Goal: Information Seeking & Learning: Learn about a topic

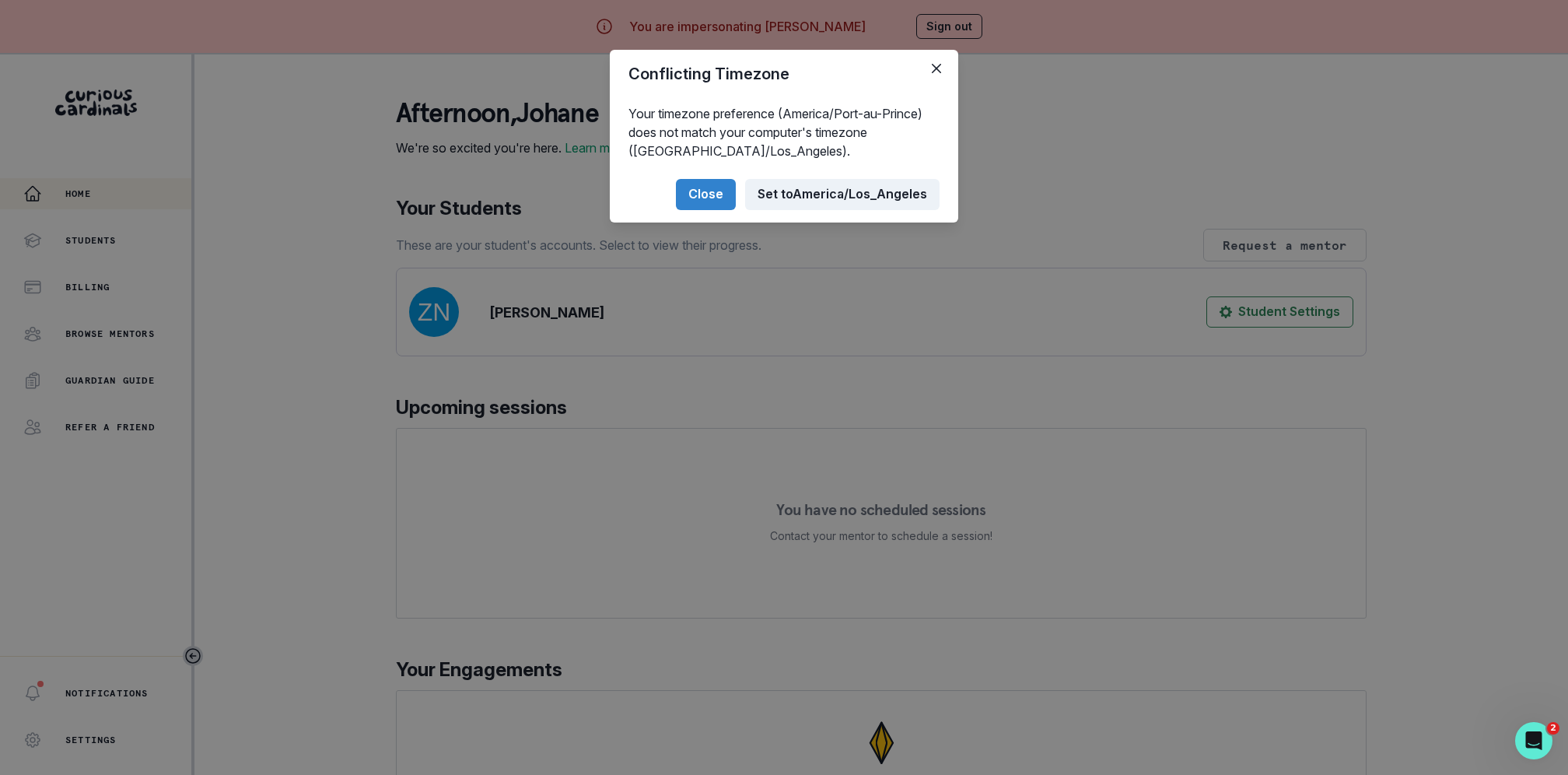
click at [830, 204] on button "Set to [GEOGRAPHIC_DATA]/Los_Angeles" at bounding box center [842, 194] width 194 height 31
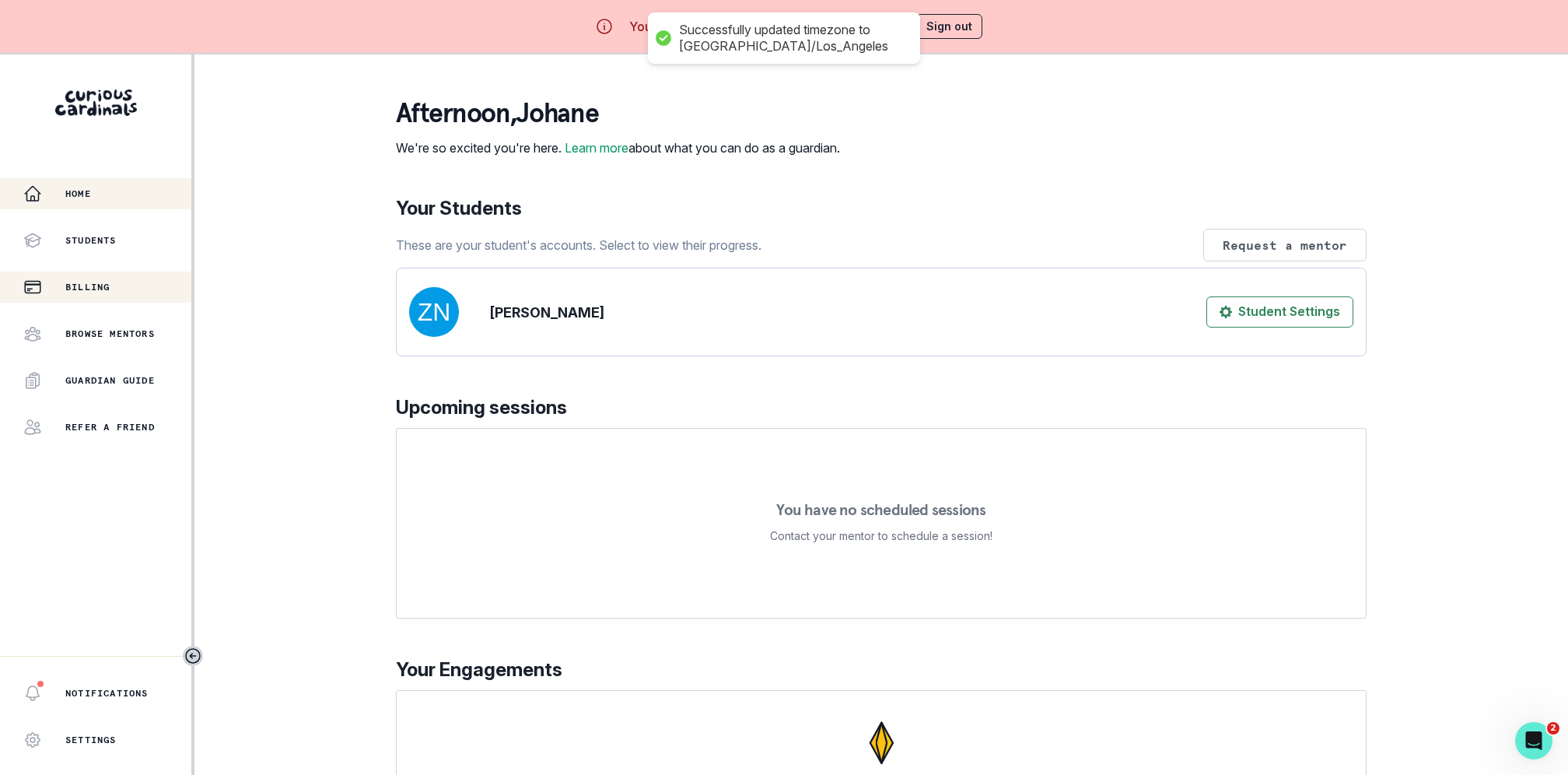
click at [107, 294] on div "Billing" at bounding box center [108, 286] width 168 height 19
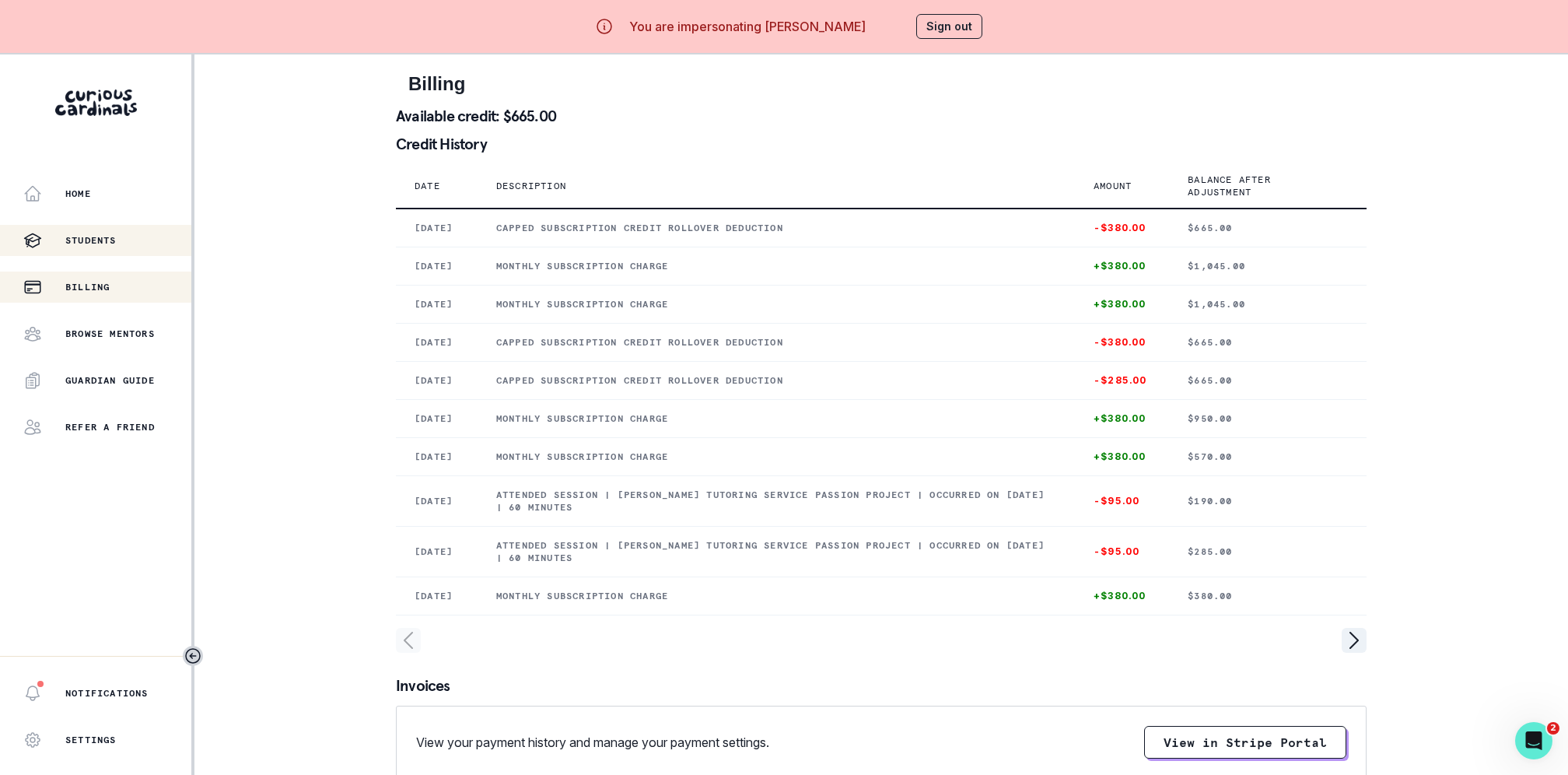
click at [139, 232] on div "Students" at bounding box center [108, 240] width 168 height 19
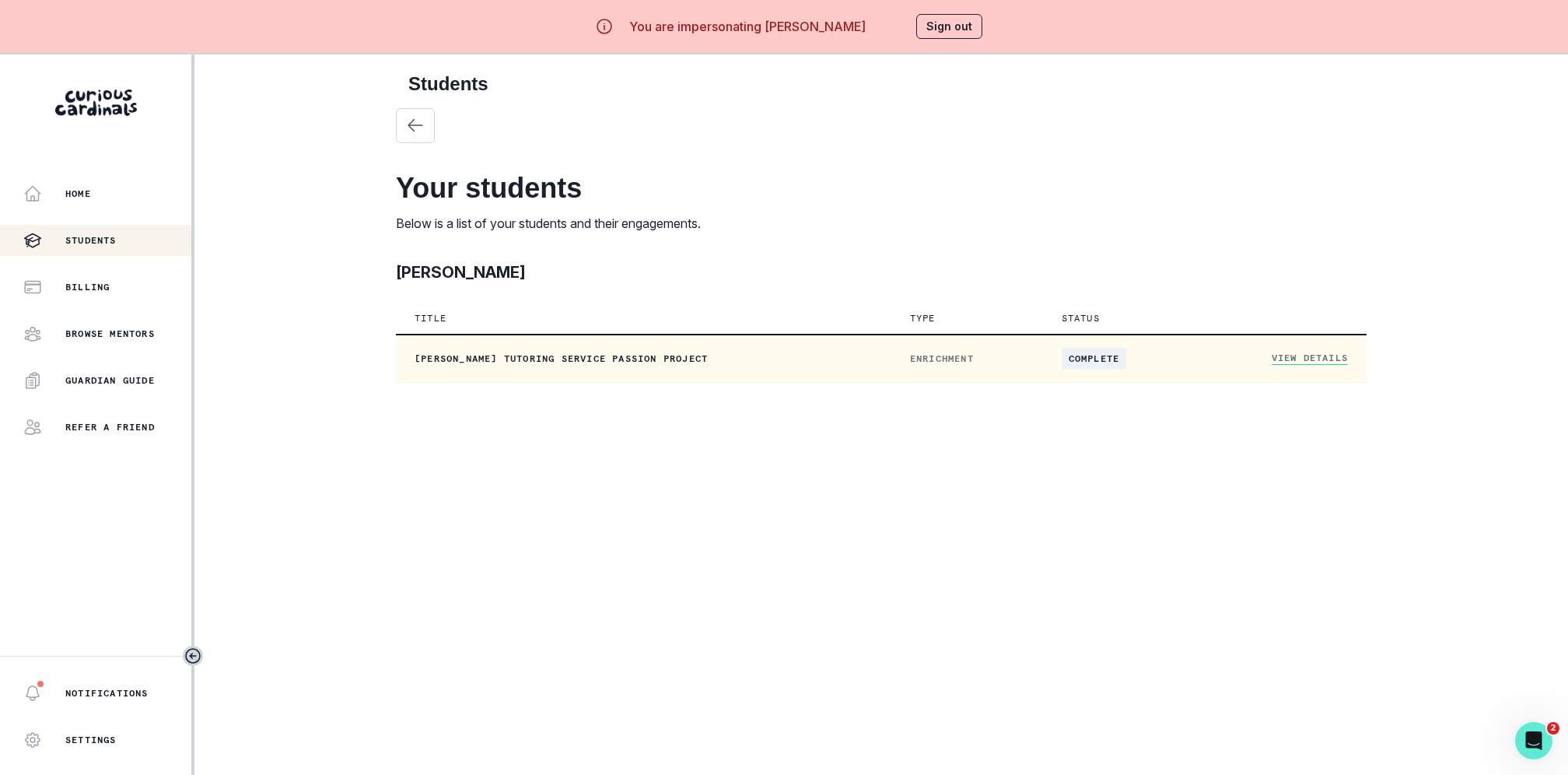
click at [1316, 361] on link "View Details" at bounding box center [1310, 358] width 76 height 13
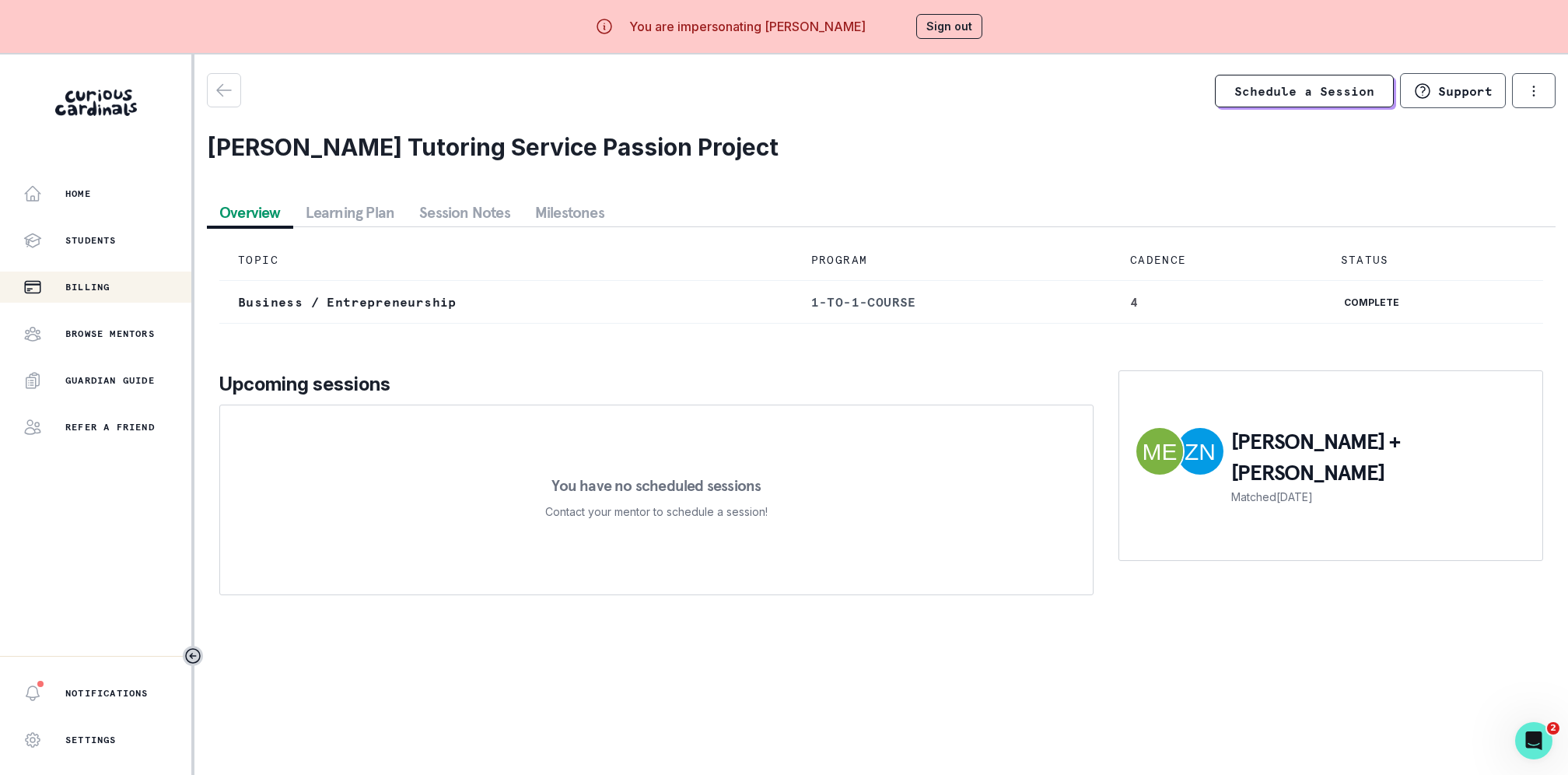
click at [91, 278] on div "Billing" at bounding box center [108, 286] width 168 height 19
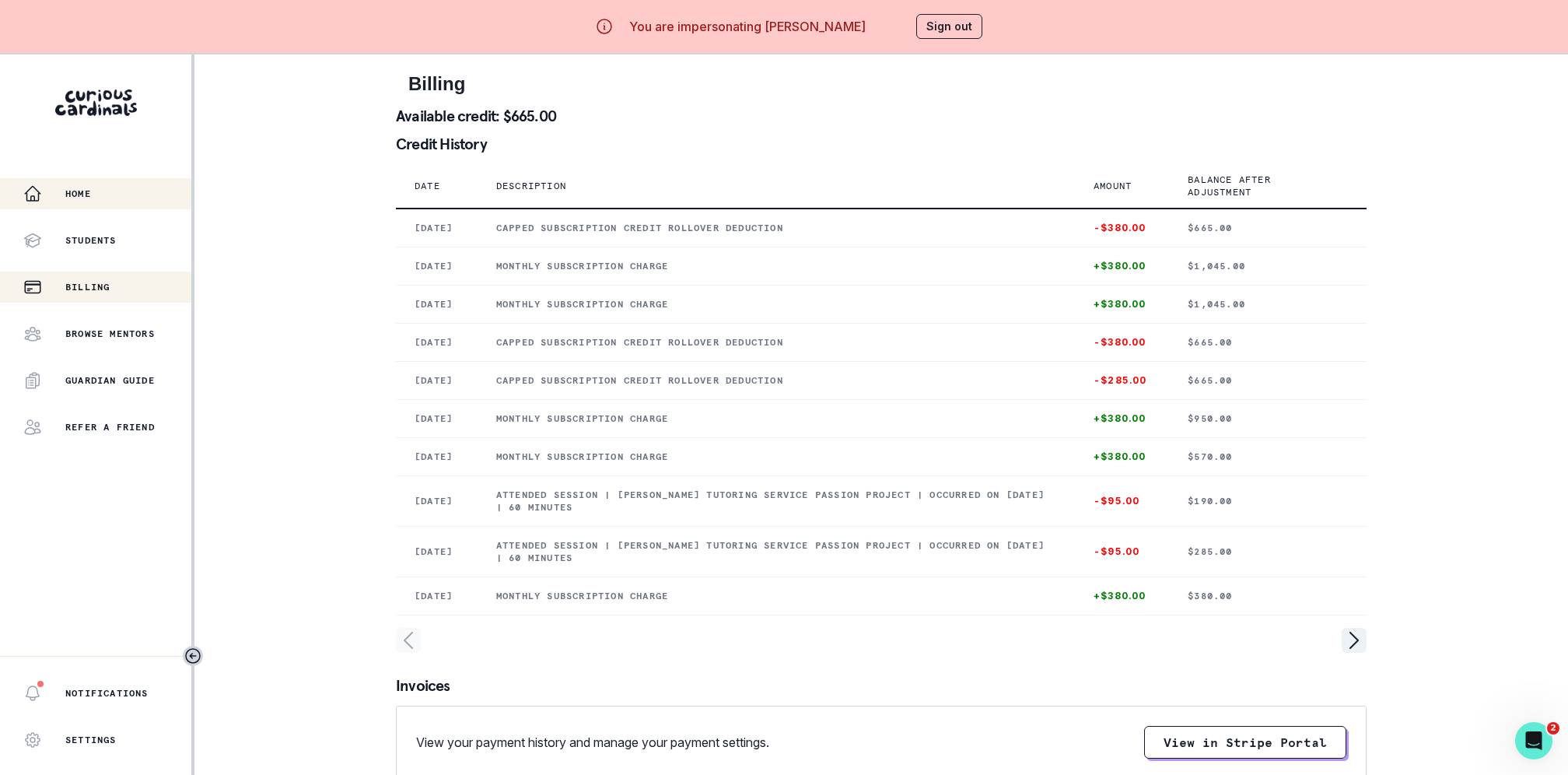
click at [98, 185] on div "Home" at bounding box center [108, 193] width 168 height 19
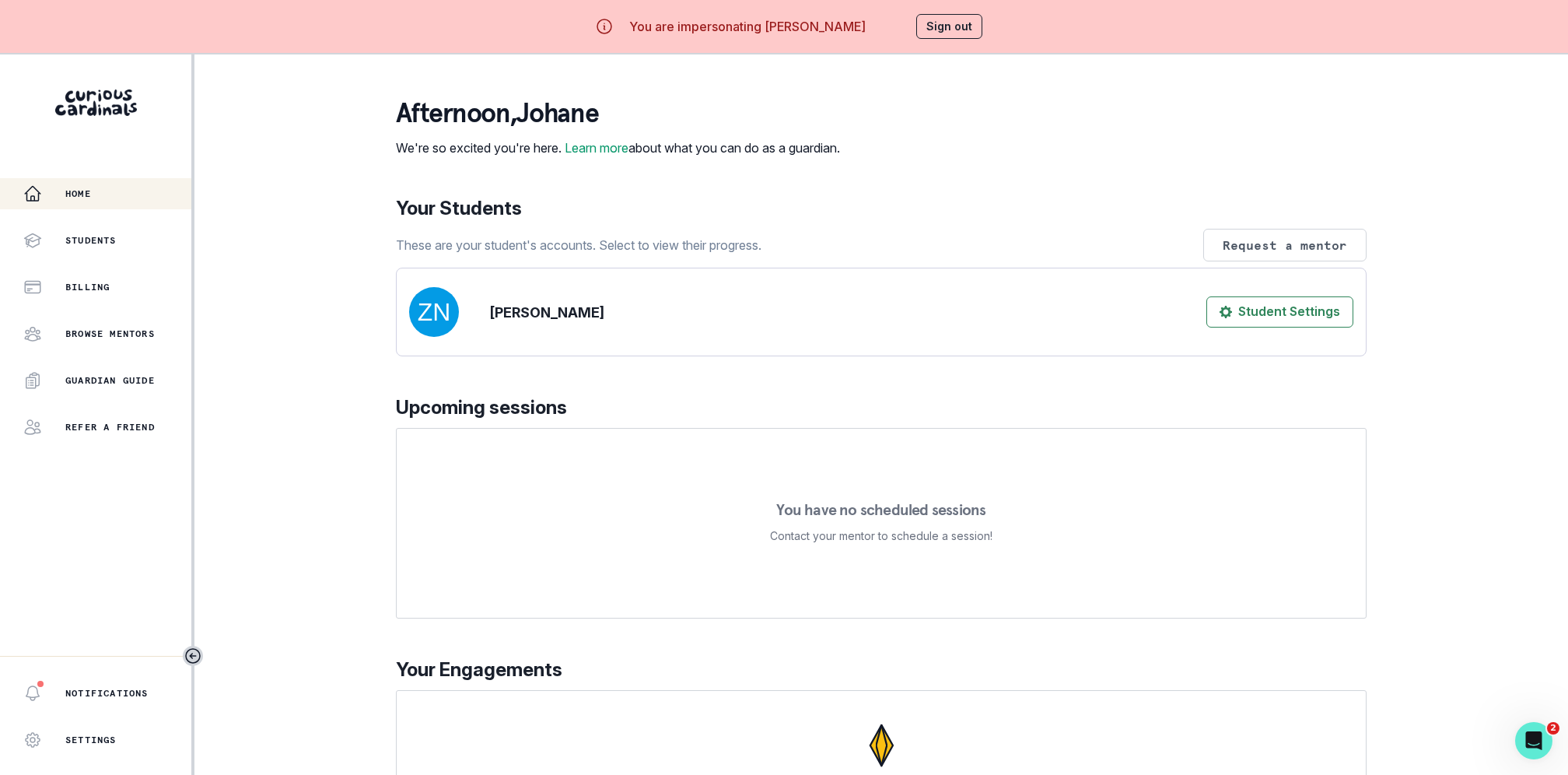
scroll to position [87, 0]
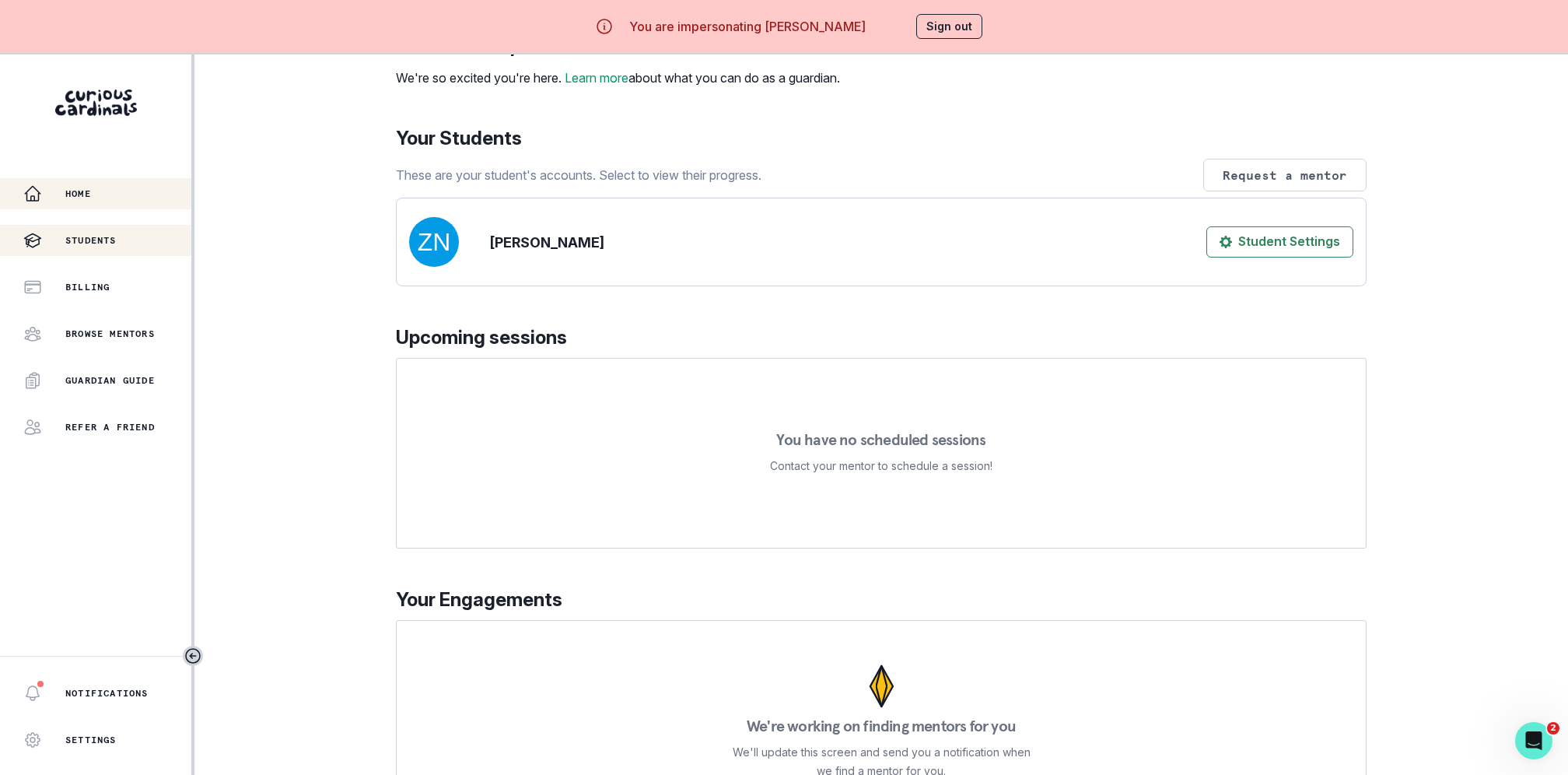
click at [129, 239] on div "Students" at bounding box center [108, 240] width 168 height 19
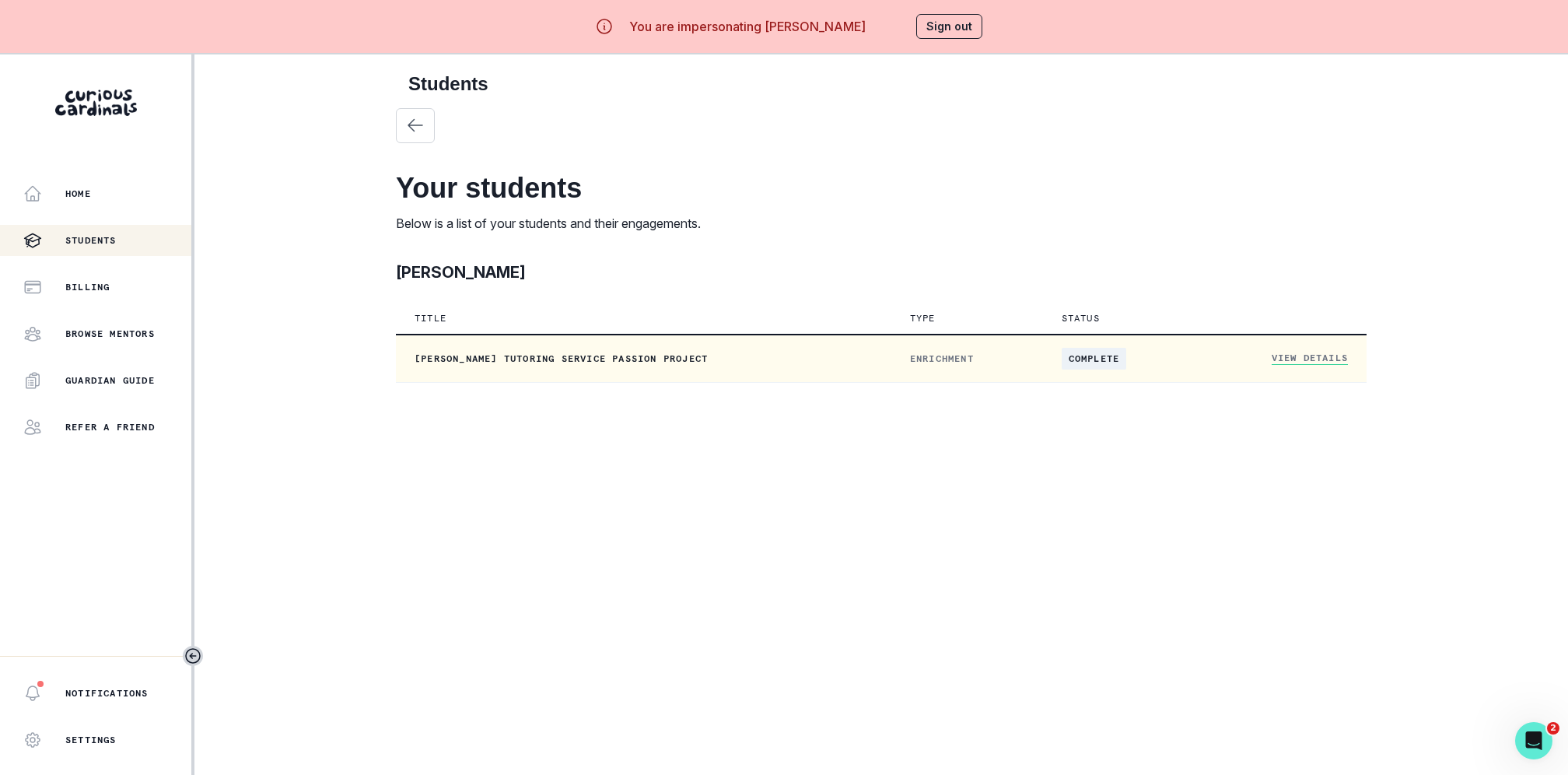
click at [1302, 361] on link "View Details" at bounding box center [1310, 358] width 76 height 13
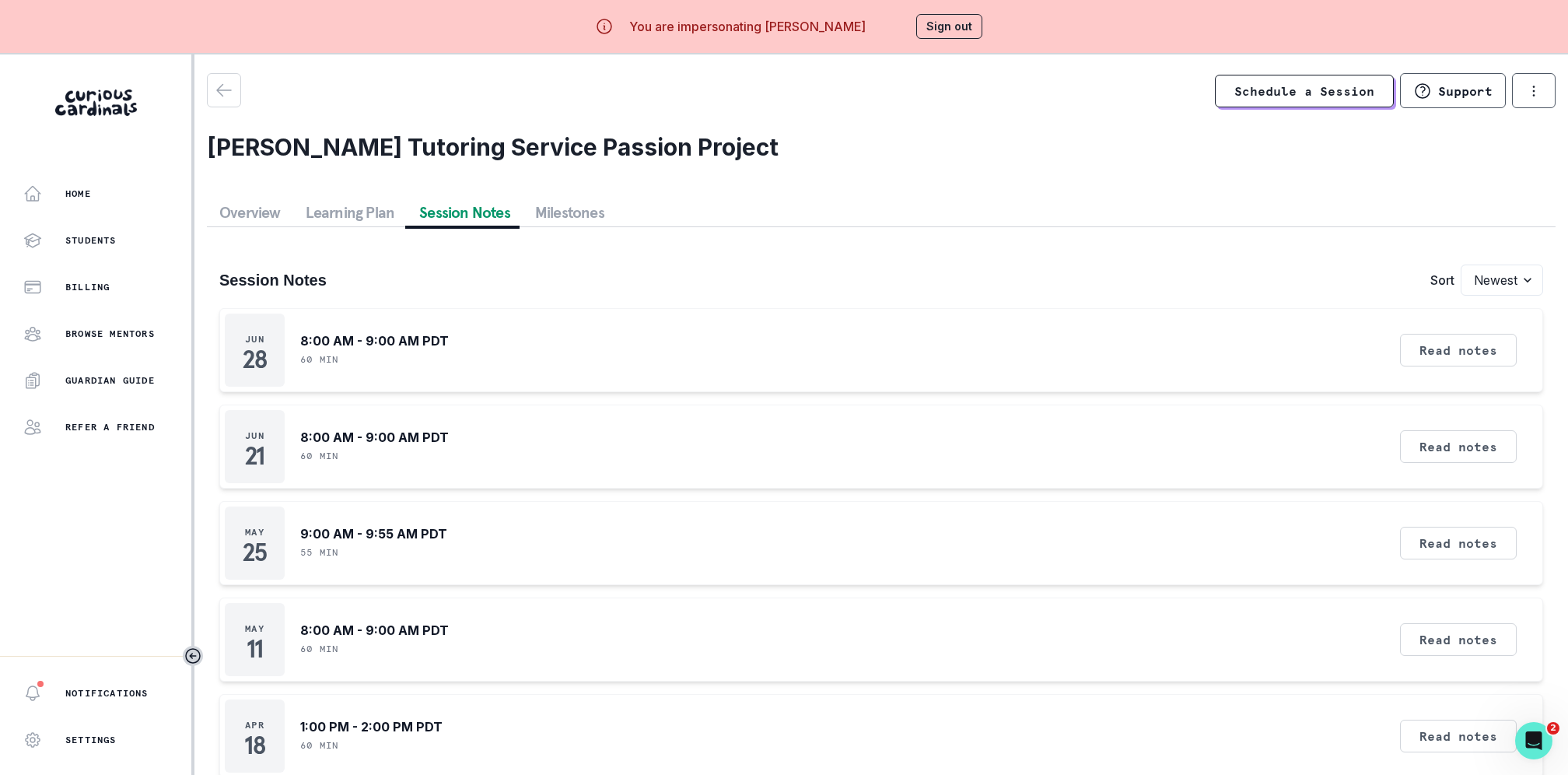
click at [430, 209] on button "Session Notes" at bounding box center [464, 212] width 116 height 28
click at [220, 90] on icon "button" at bounding box center [223, 90] width 19 height 19
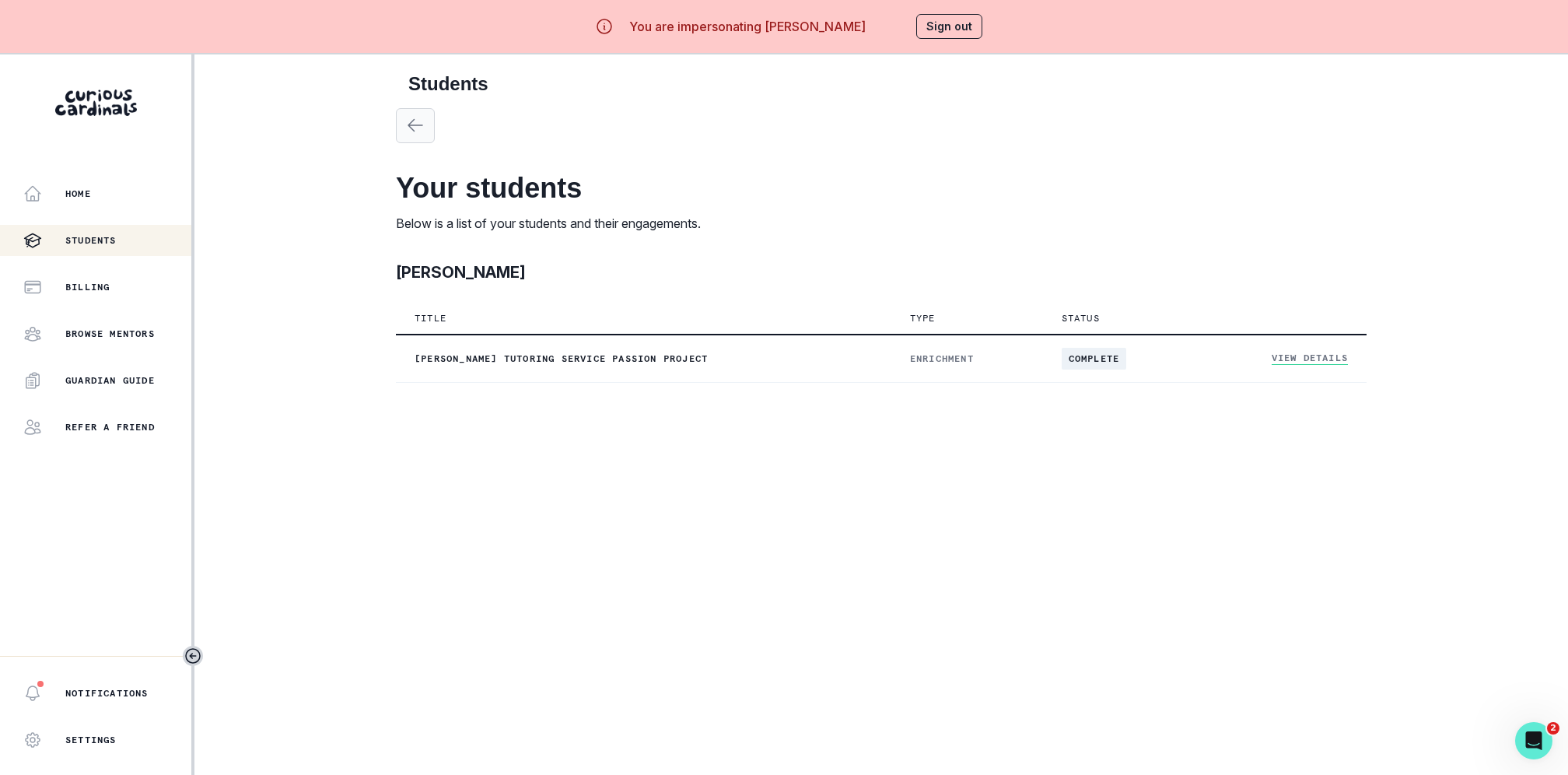
click at [415, 118] on icon "button" at bounding box center [415, 125] width 19 height 19
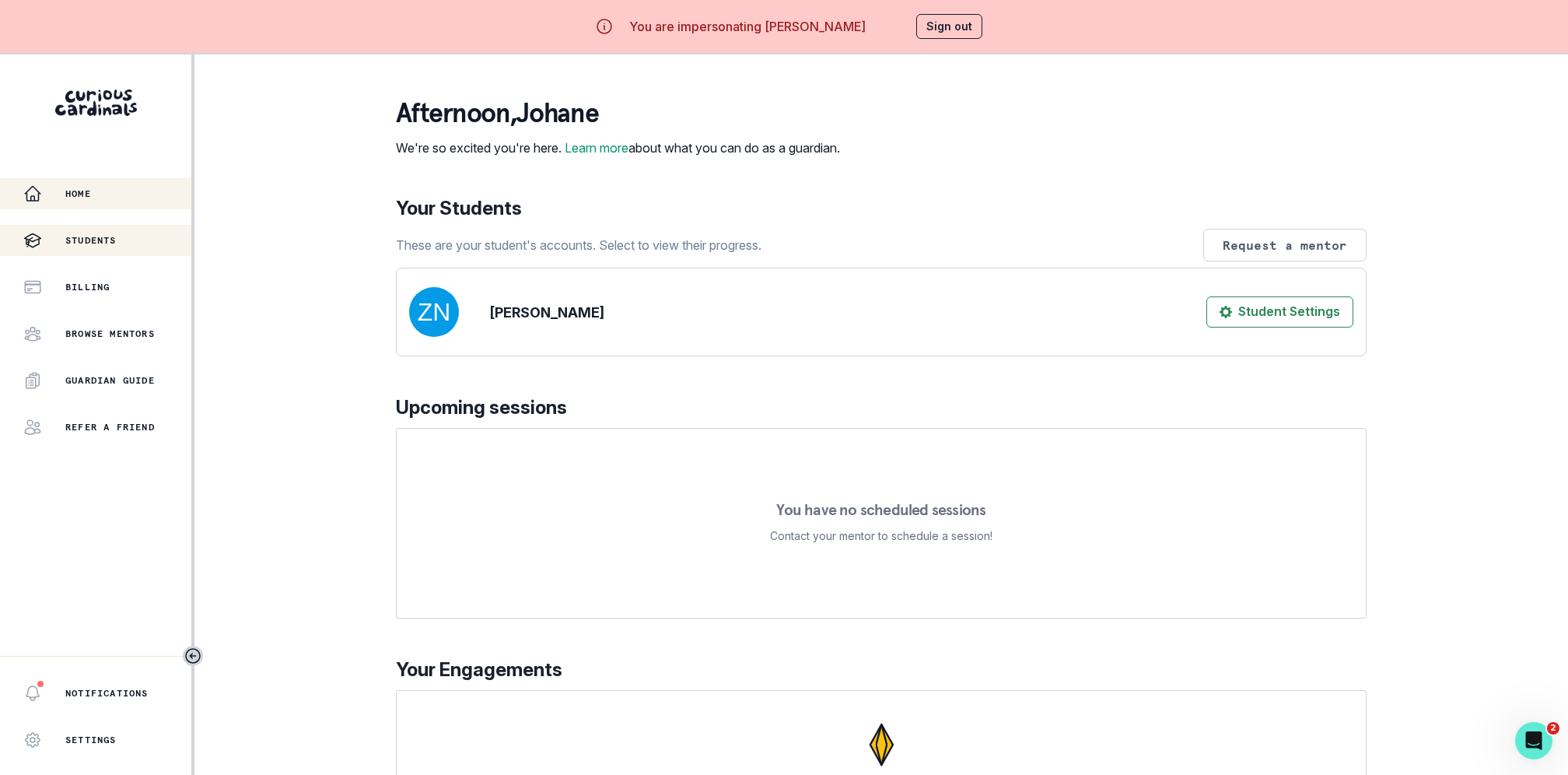
click at [110, 251] on button "Students" at bounding box center [95, 240] width 192 height 31
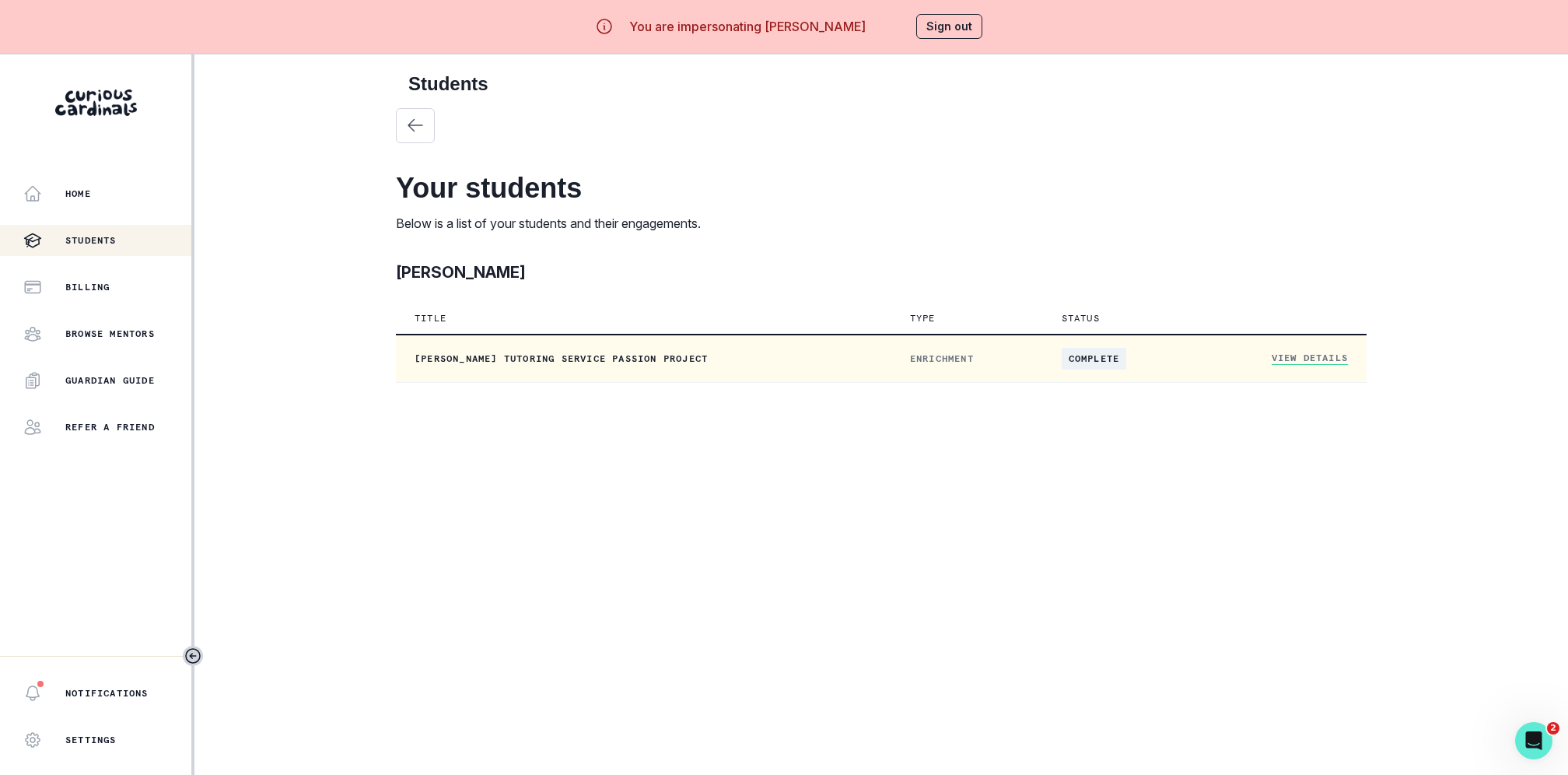
click at [1304, 355] on link "View Details" at bounding box center [1310, 358] width 76 height 13
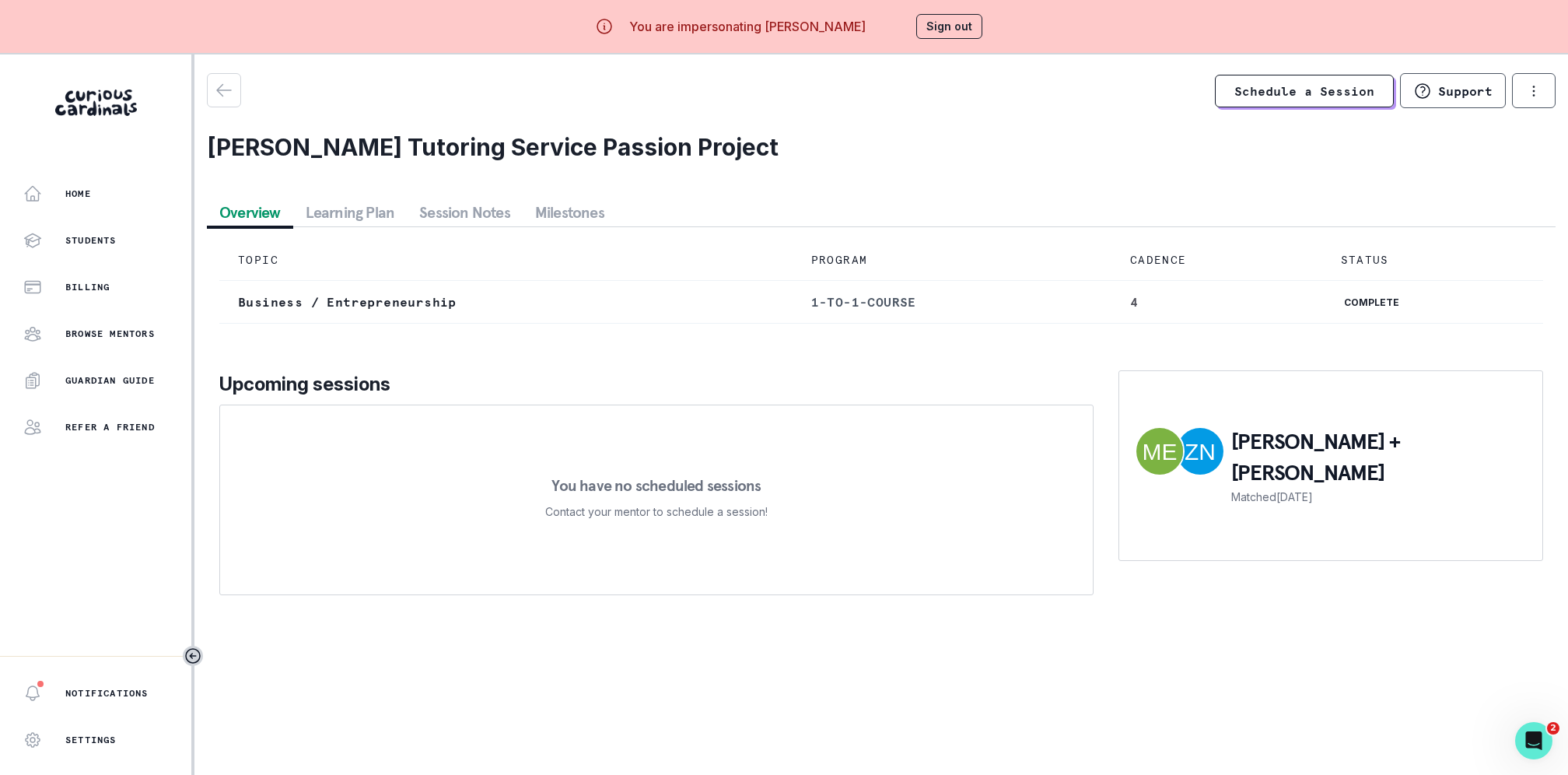
click at [426, 210] on button "Session Notes" at bounding box center [464, 212] width 116 height 28
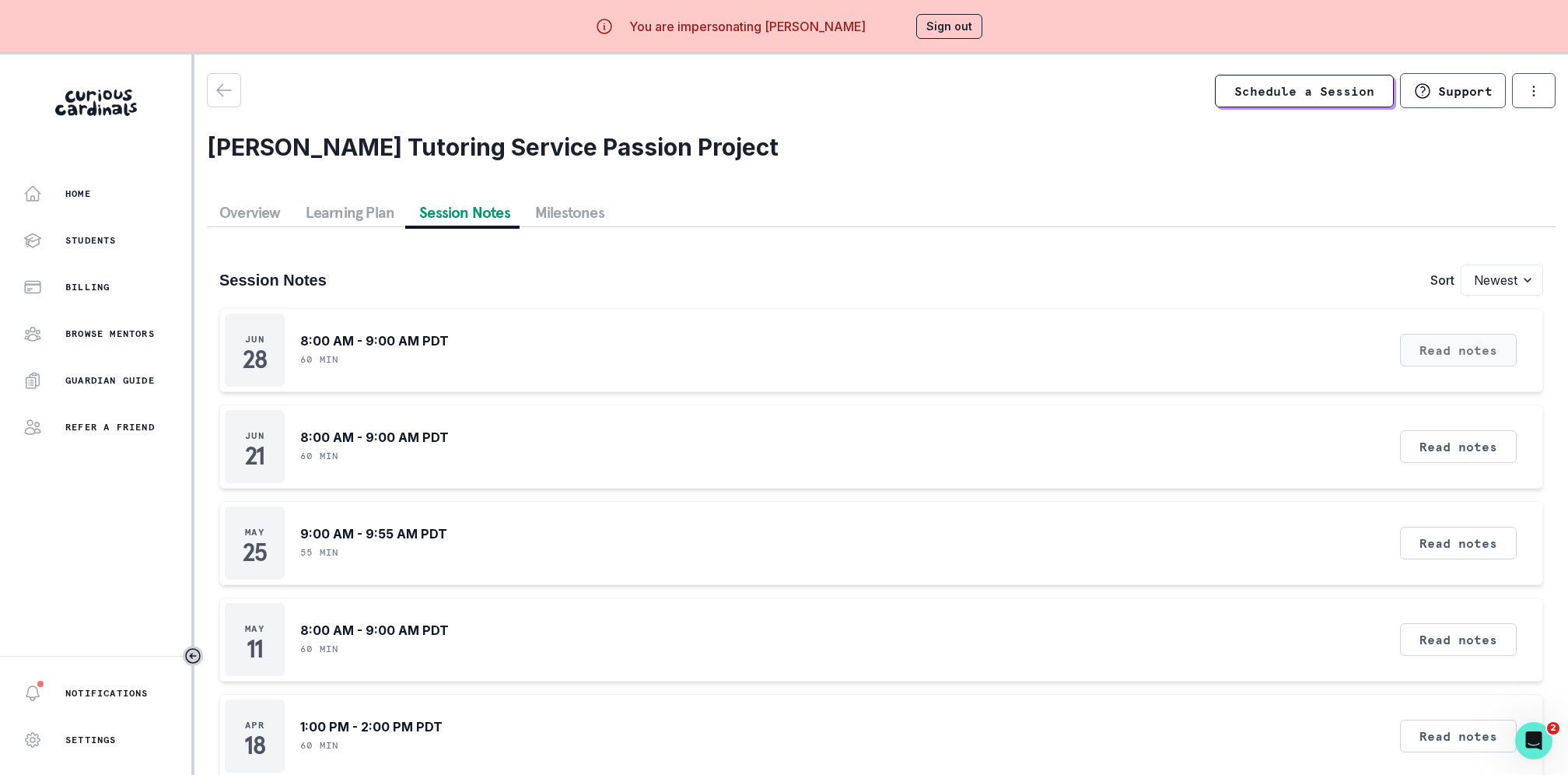
click at [1490, 346] on button "Read notes" at bounding box center [1459, 349] width 117 height 32
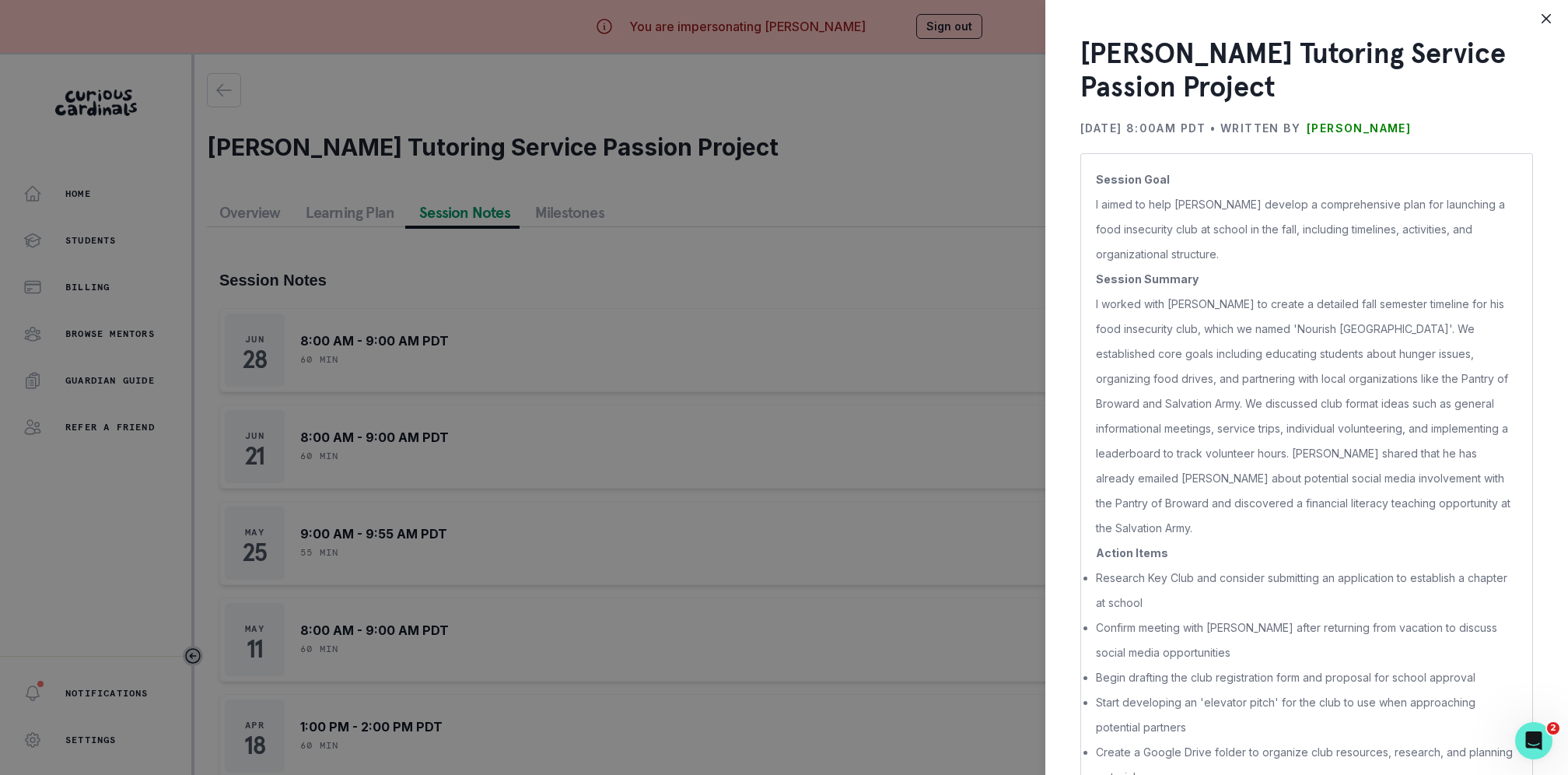
scroll to position [45, 0]
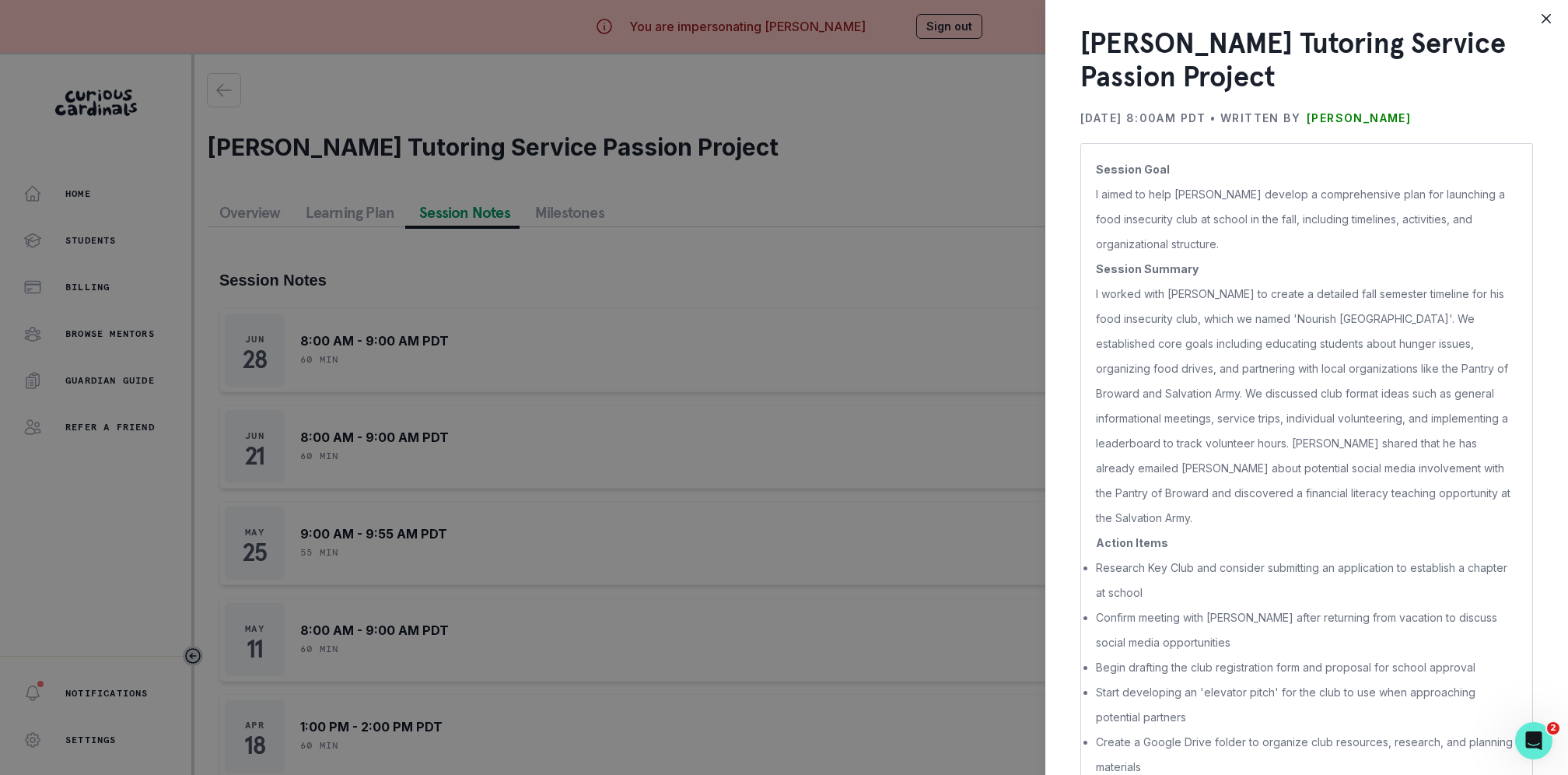
click at [1019, 320] on div "[PERSON_NAME] Tutoring Service Passion Project [DATE] 8:00AM PDT • Written by […" at bounding box center [784, 388] width 1568 height 775
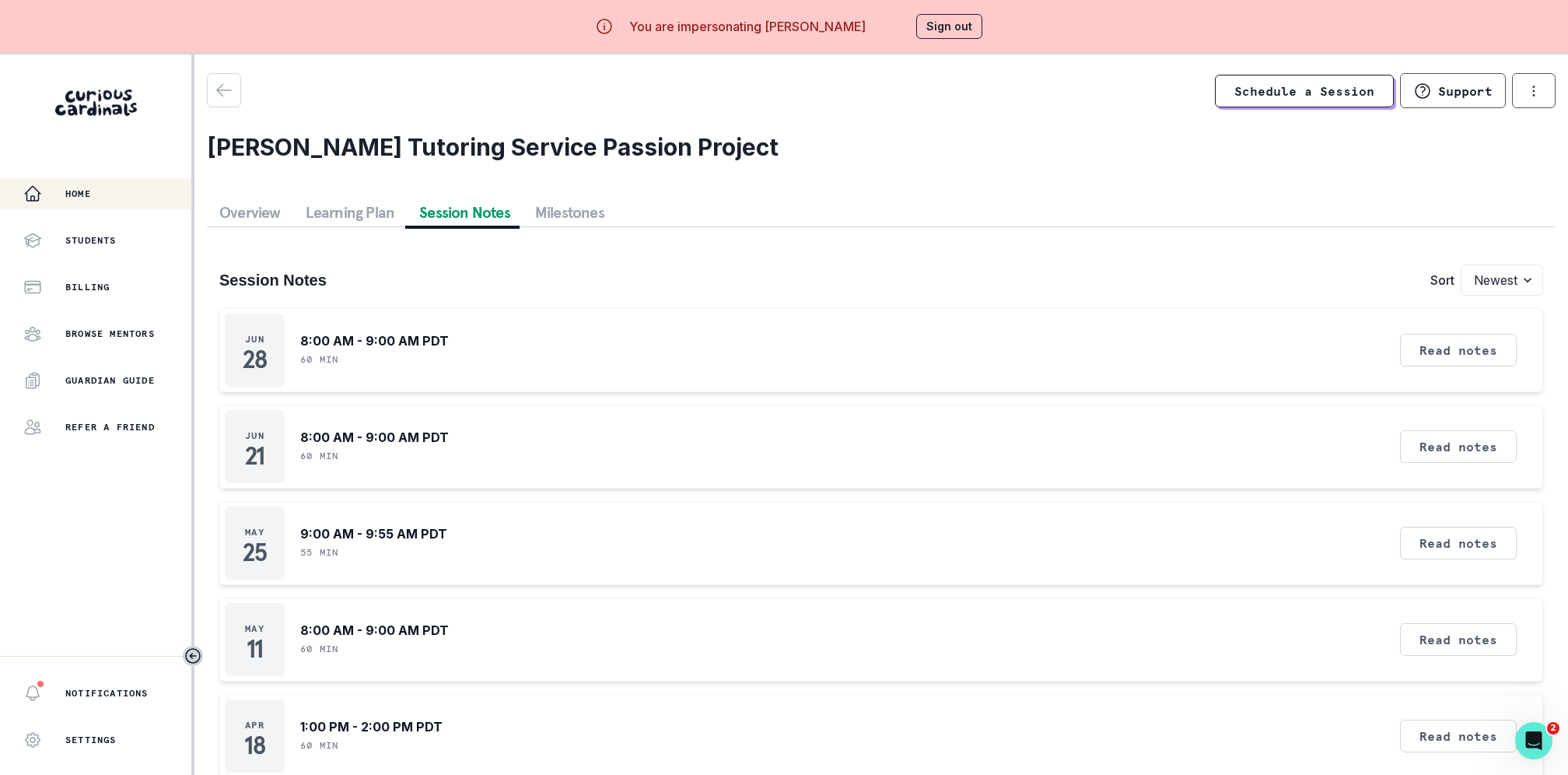
click at [114, 202] on div "Home" at bounding box center [108, 193] width 168 height 19
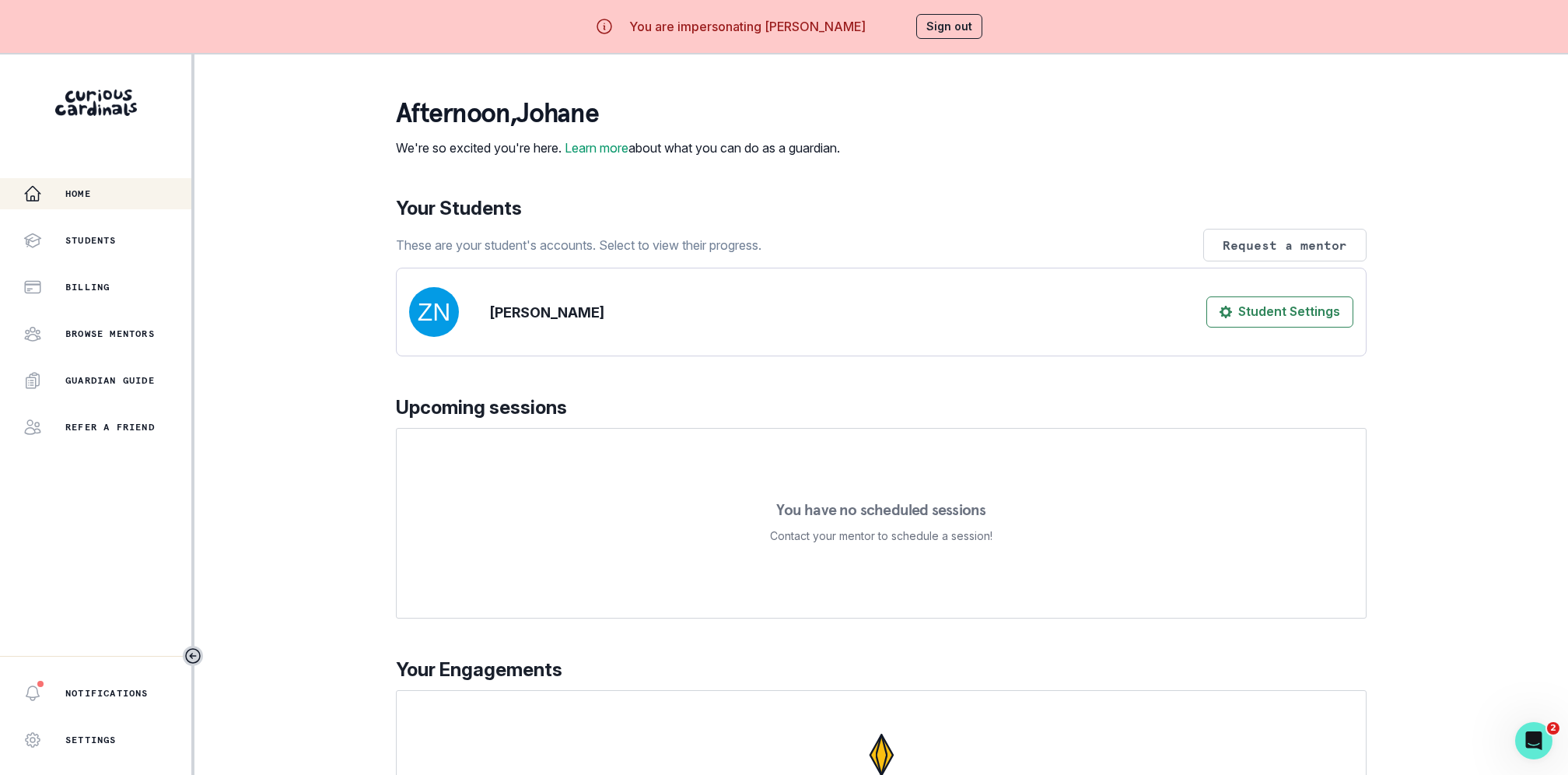
click at [943, 32] on button "Sign out" at bounding box center [950, 26] width 66 height 25
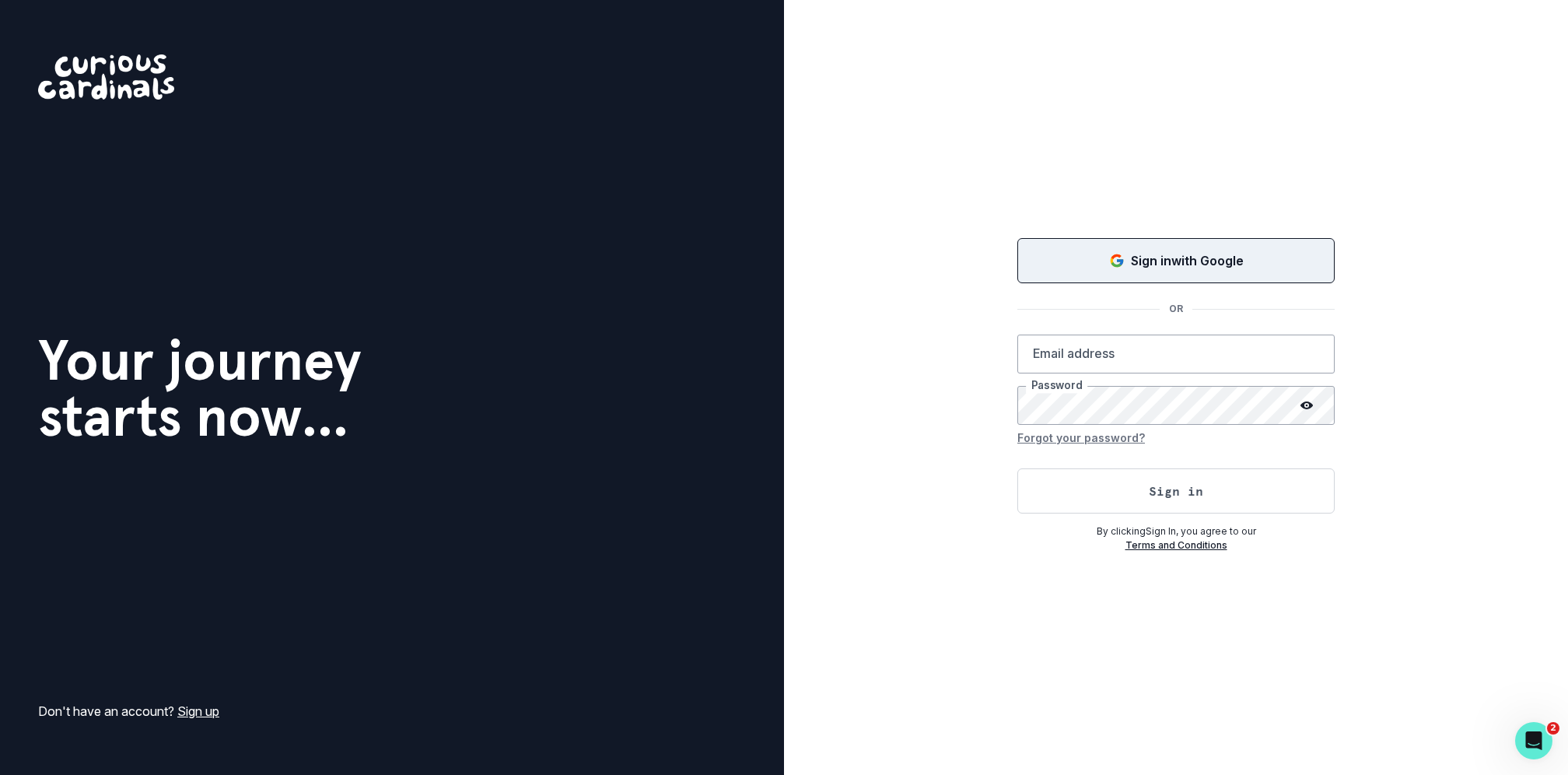
click at [1089, 259] on div "Sign in with Google" at bounding box center [1176, 260] width 278 height 19
